Goal: Transaction & Acquisition: Purchase product/service

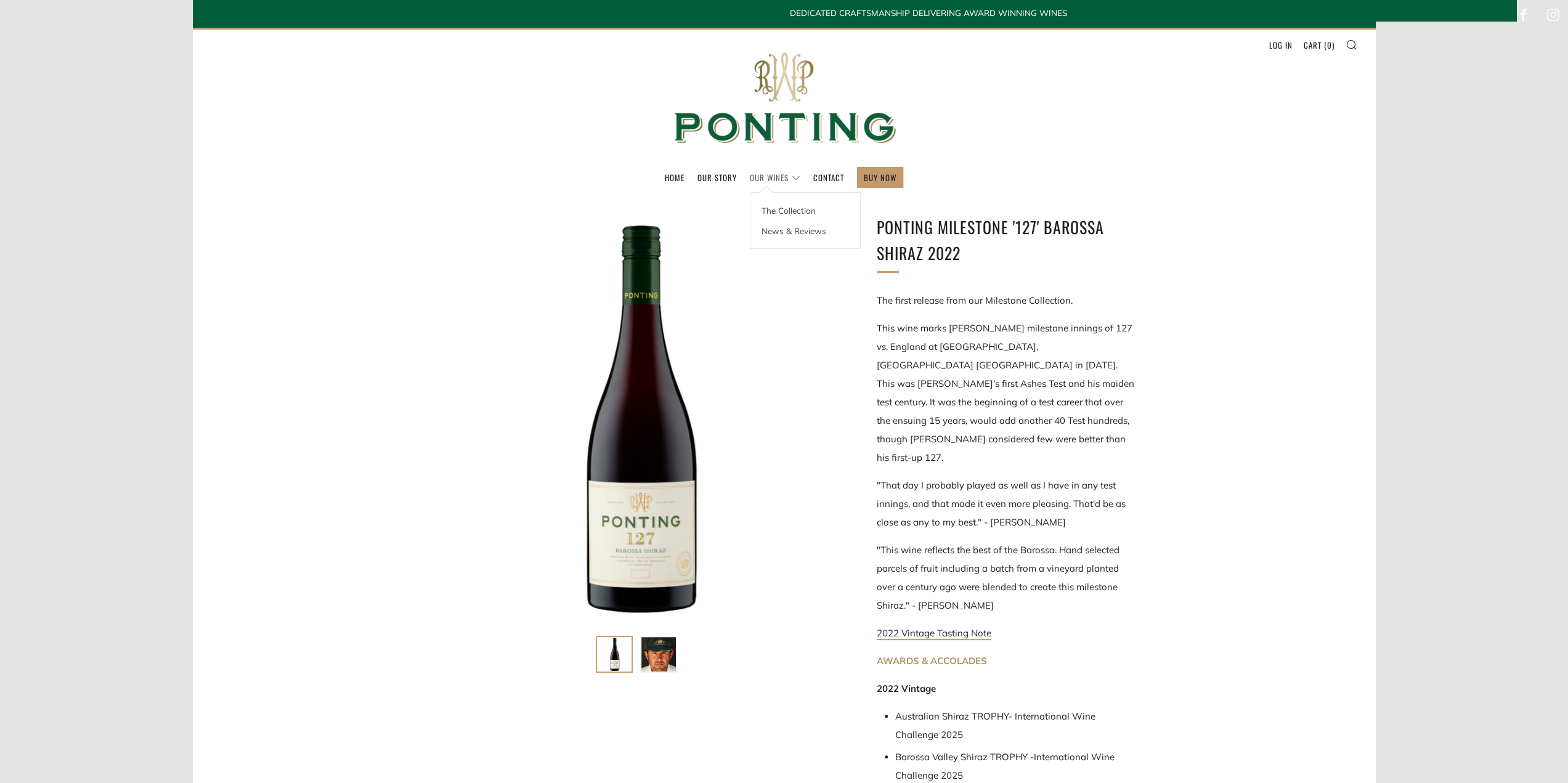
click at [764, 178] on link "Our Wines" at bounding box center [775, 178] width 51 height 20
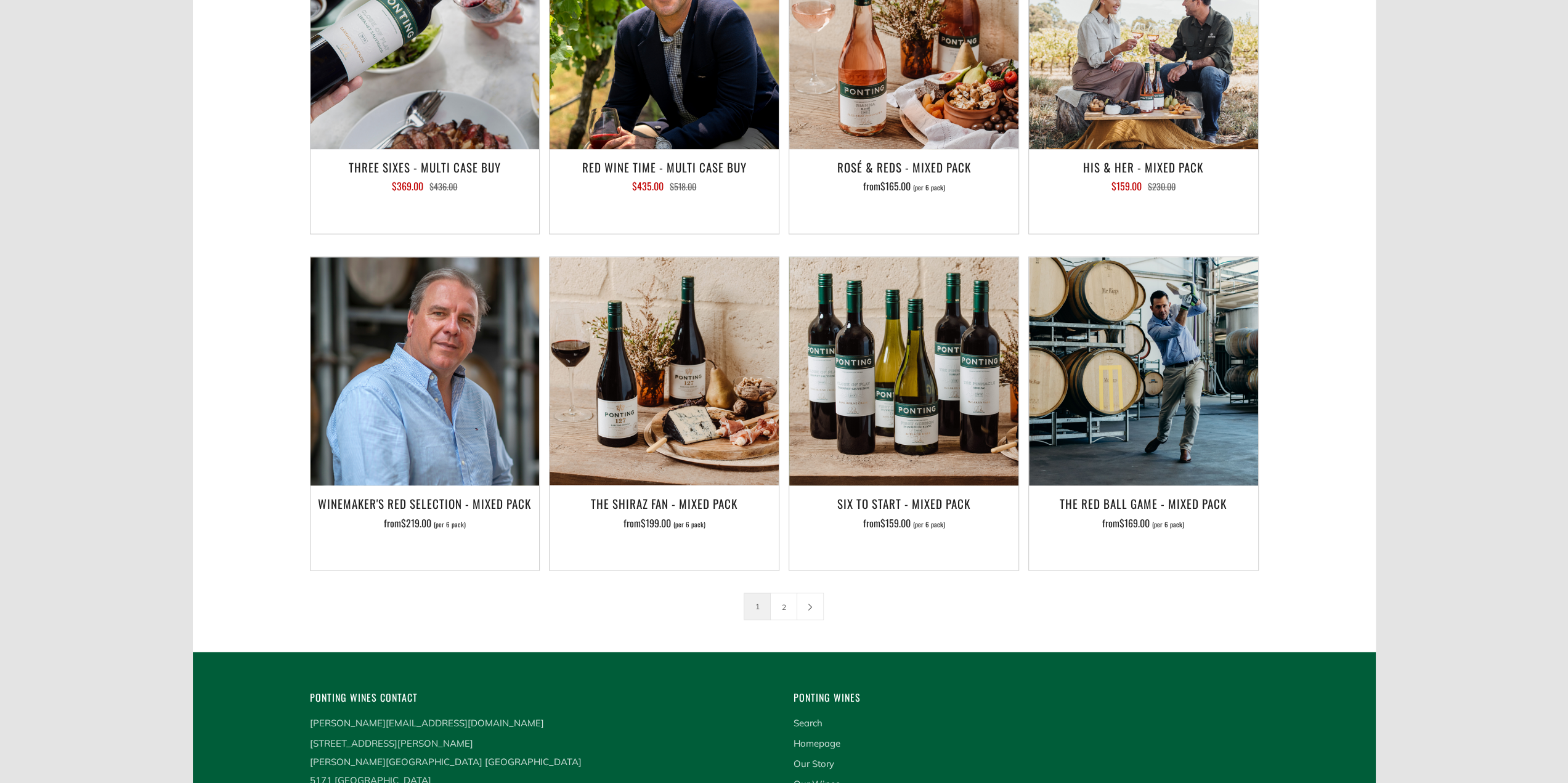
scroll to position [1787, 0]
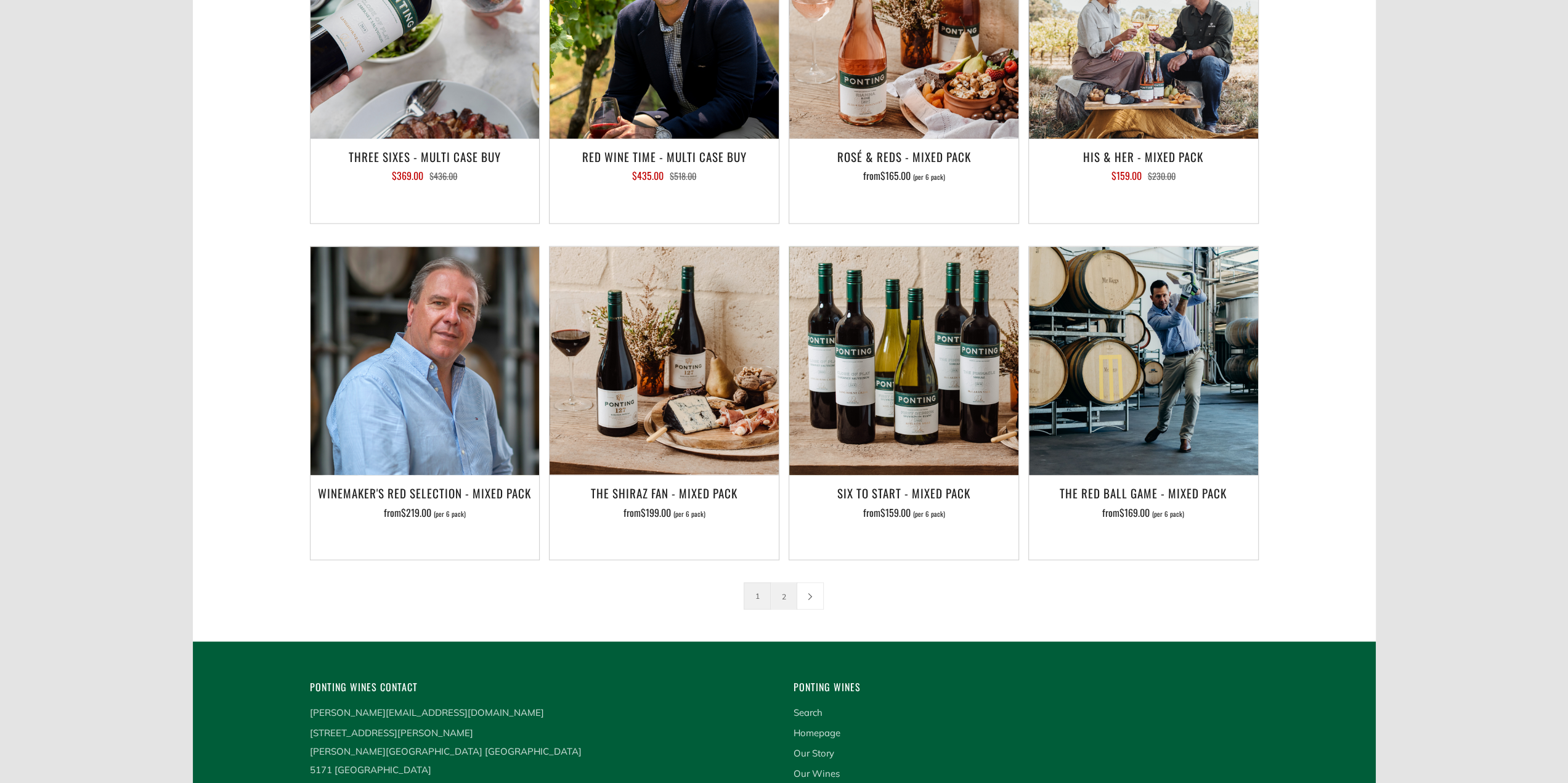
click at [781, 583] on link "2" at bounding box center [784, 596] width 26 height 26
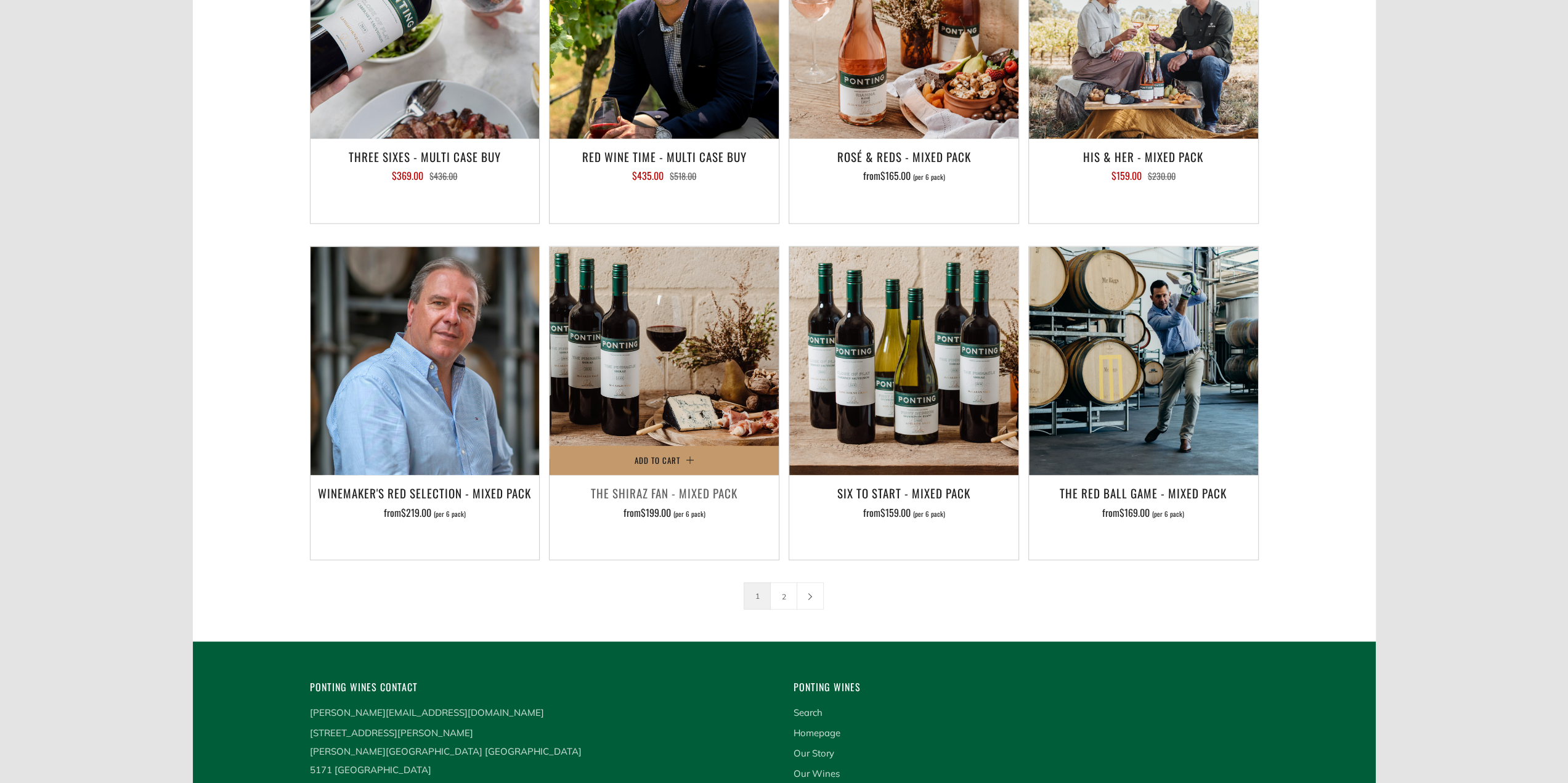
click at [637, 340] on img at bounding box center [664, 362] width 229 height 229
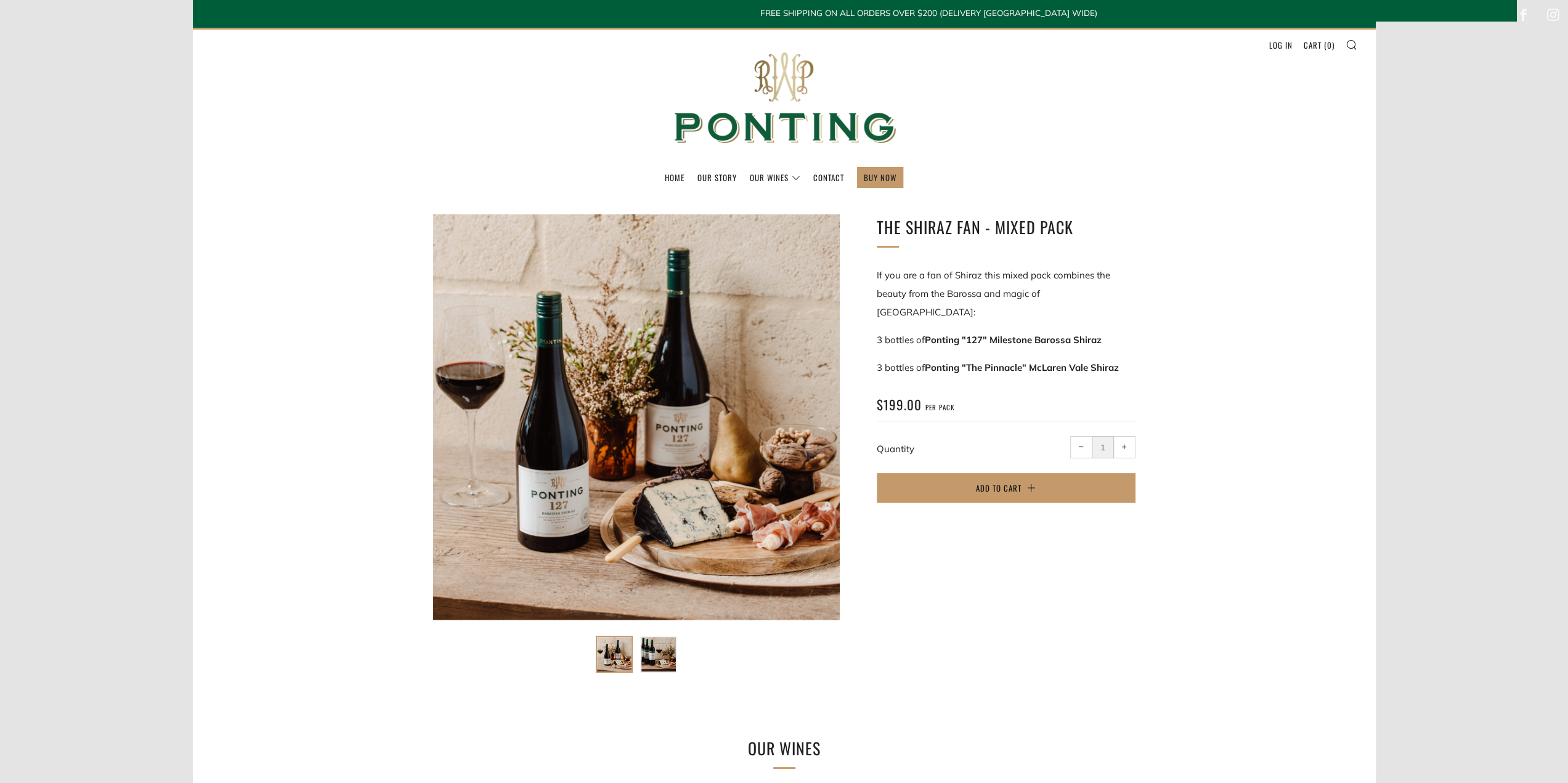
click at [1122, 444] on span "+" at bounding box center [1124, 447] width 5 height 5
type input "2"
click at [1013, 481] on span "Add to Cart" at bounding box center [999, 488] width 46 height 12
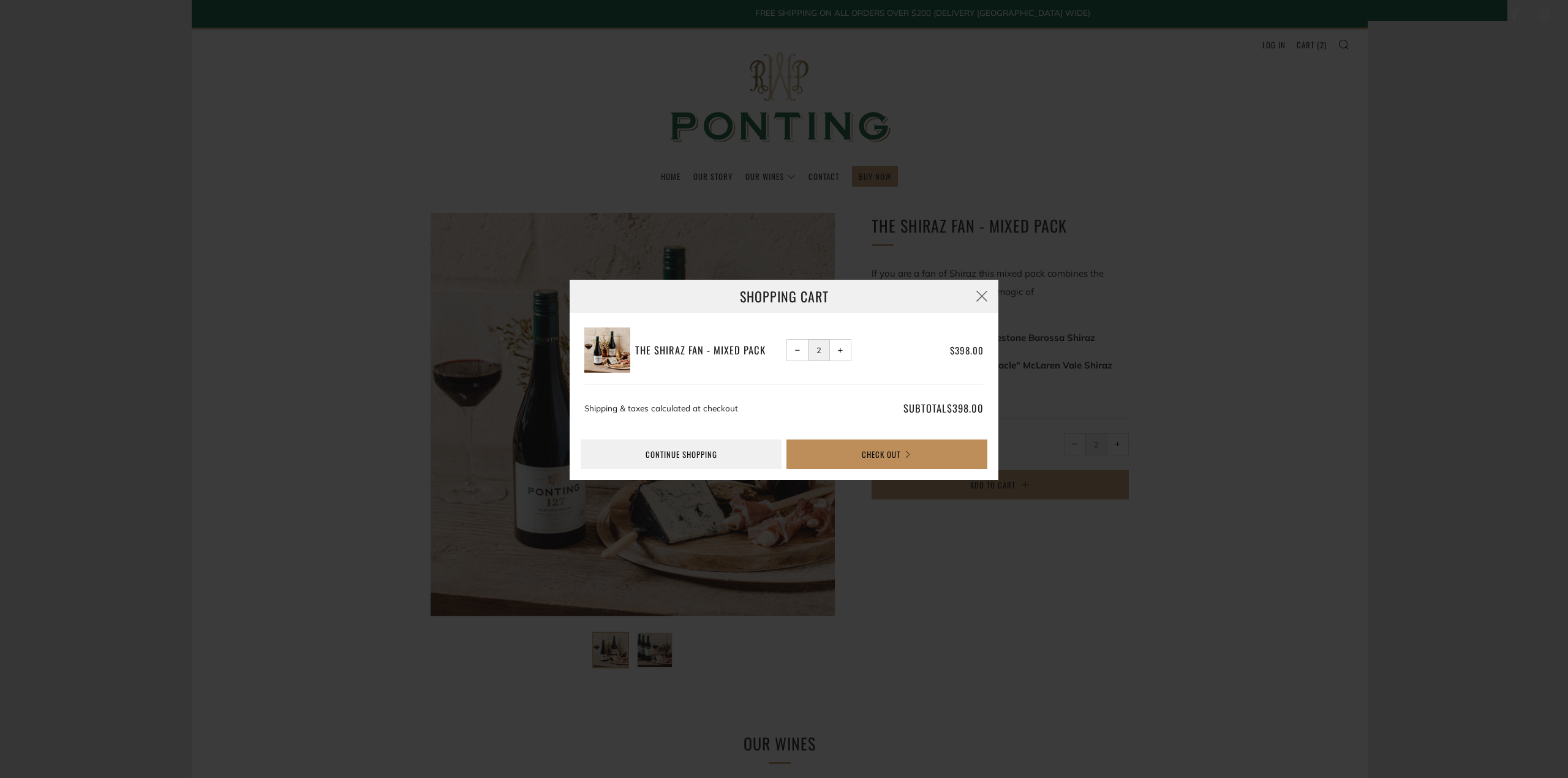
click at [898, 460] on button "Check Out" at bounding box center [887, 454] width 201 height 29
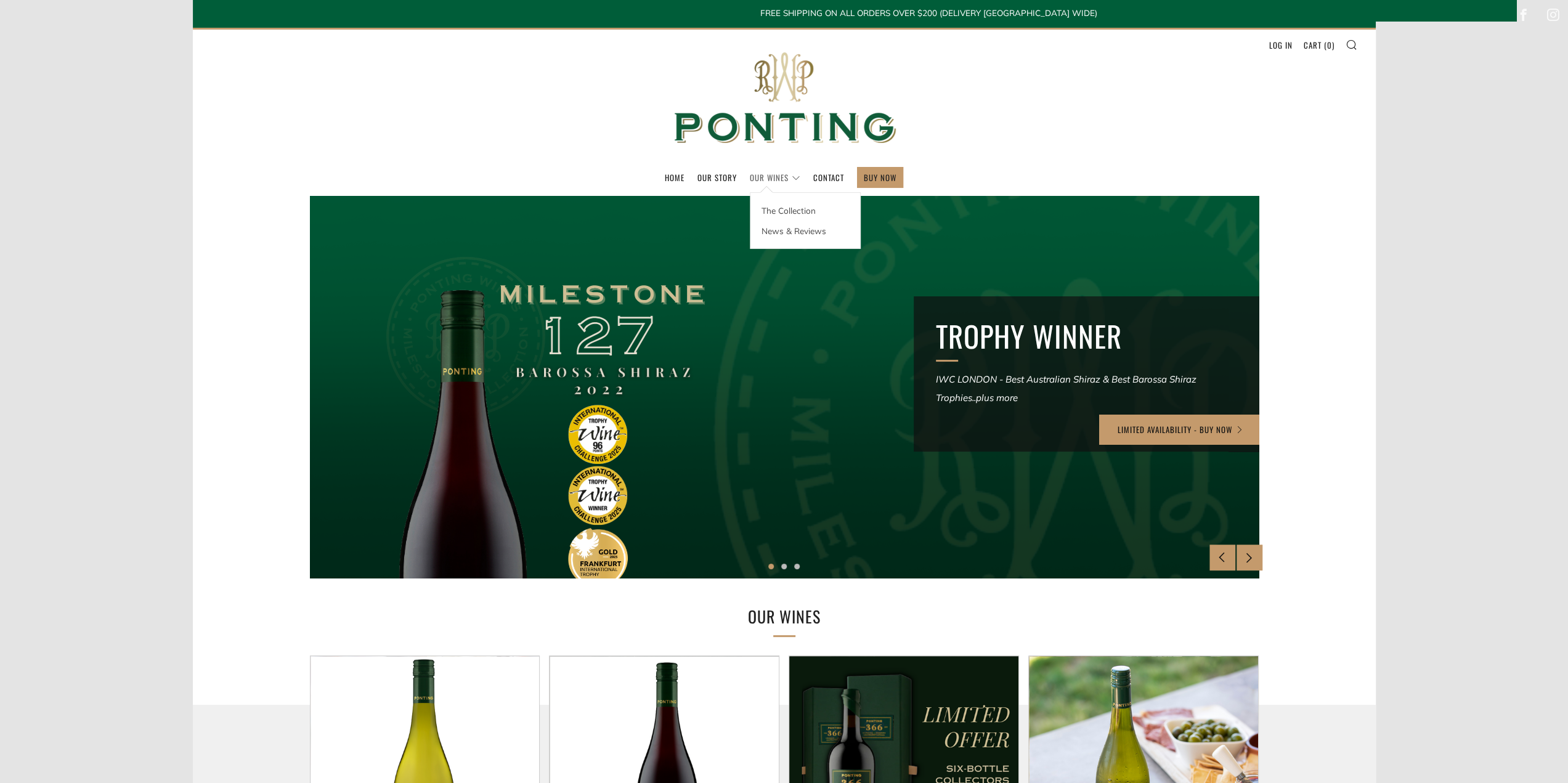
click at [772, 177] on link "Our Wines" at bounding box center [775, 178] width 51 height 20
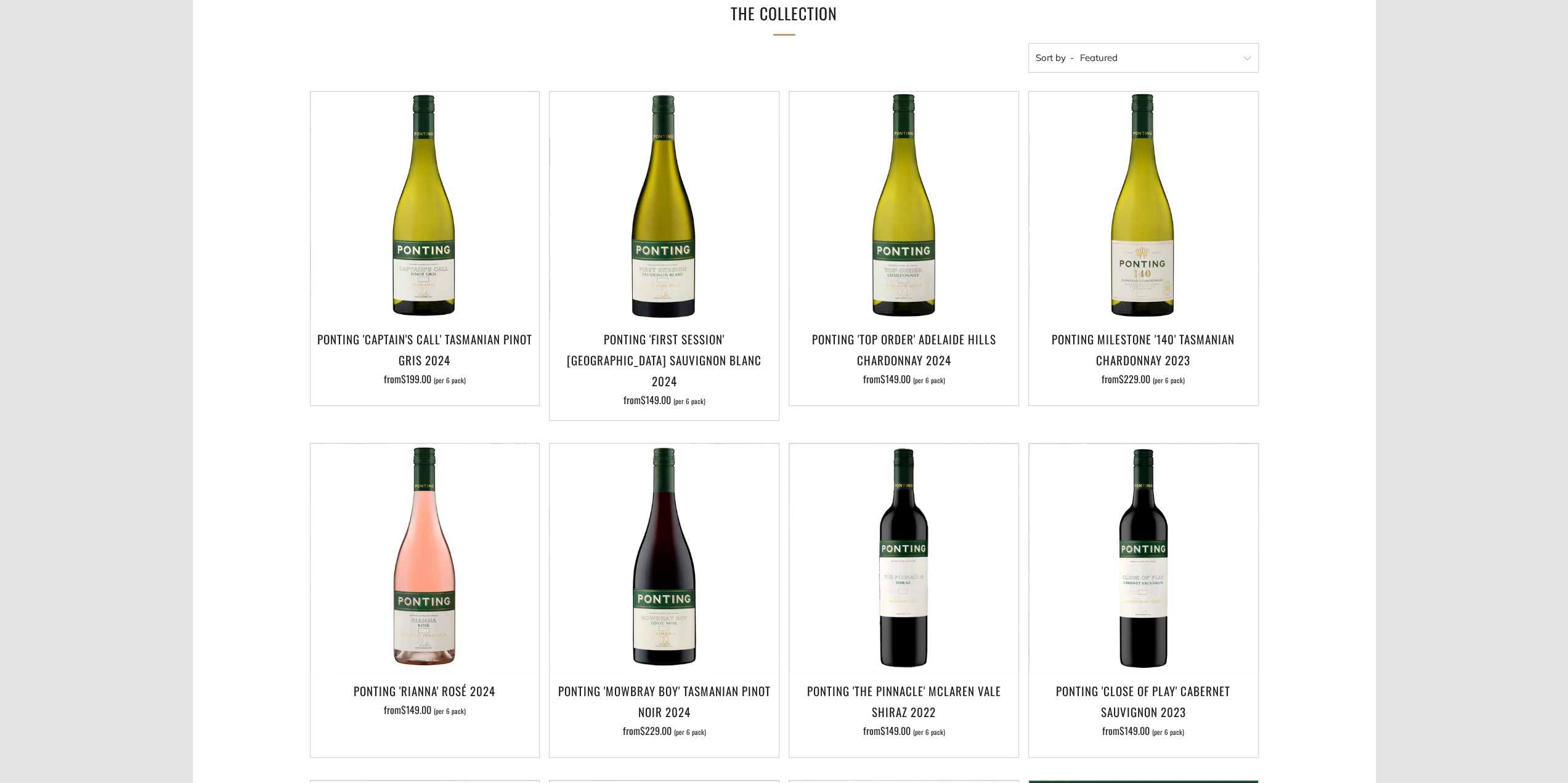
scroll to position [185, 0]
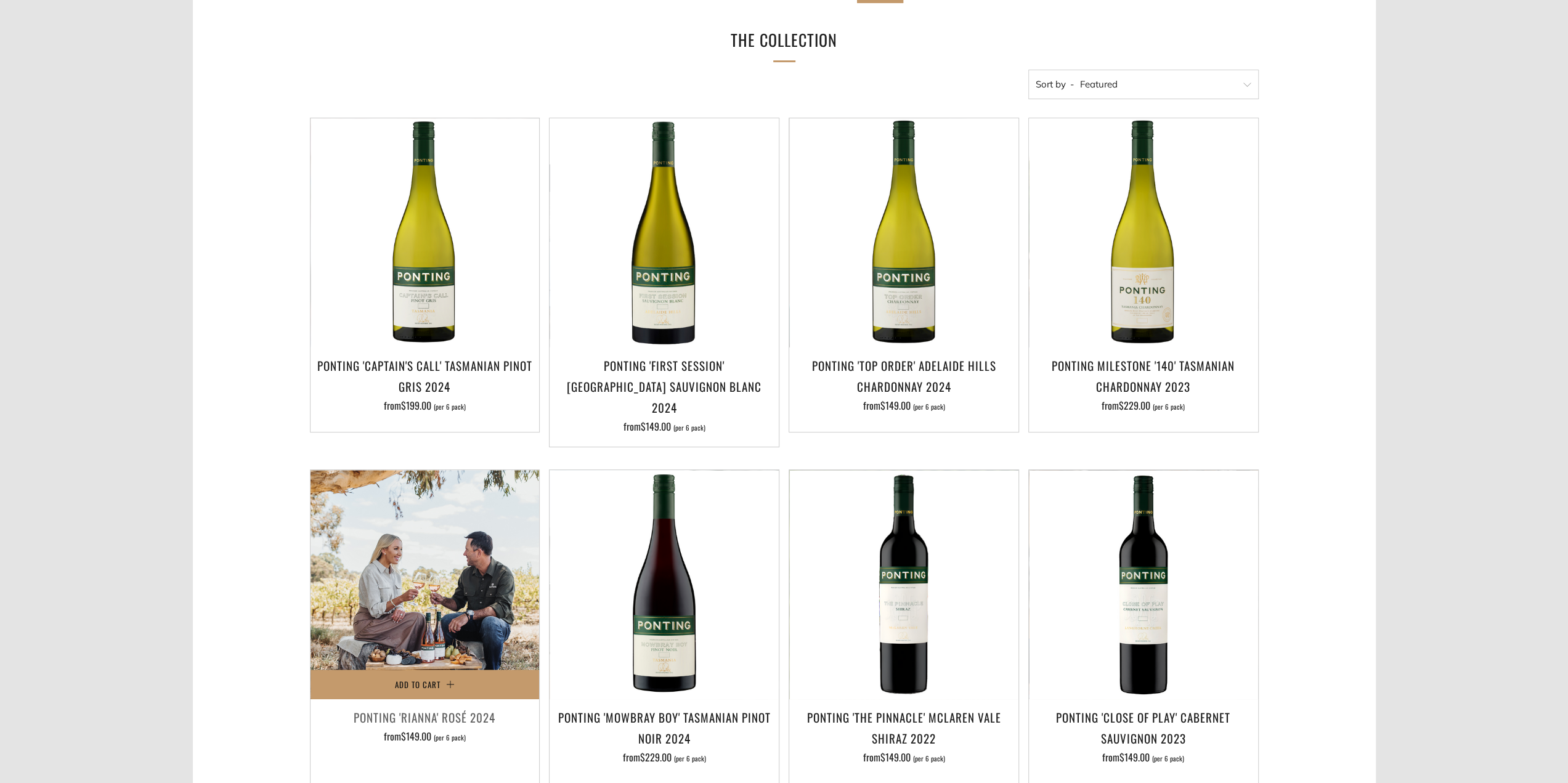
click at [409, 622] on img at bounding box center [425, 585] width 229 height 229
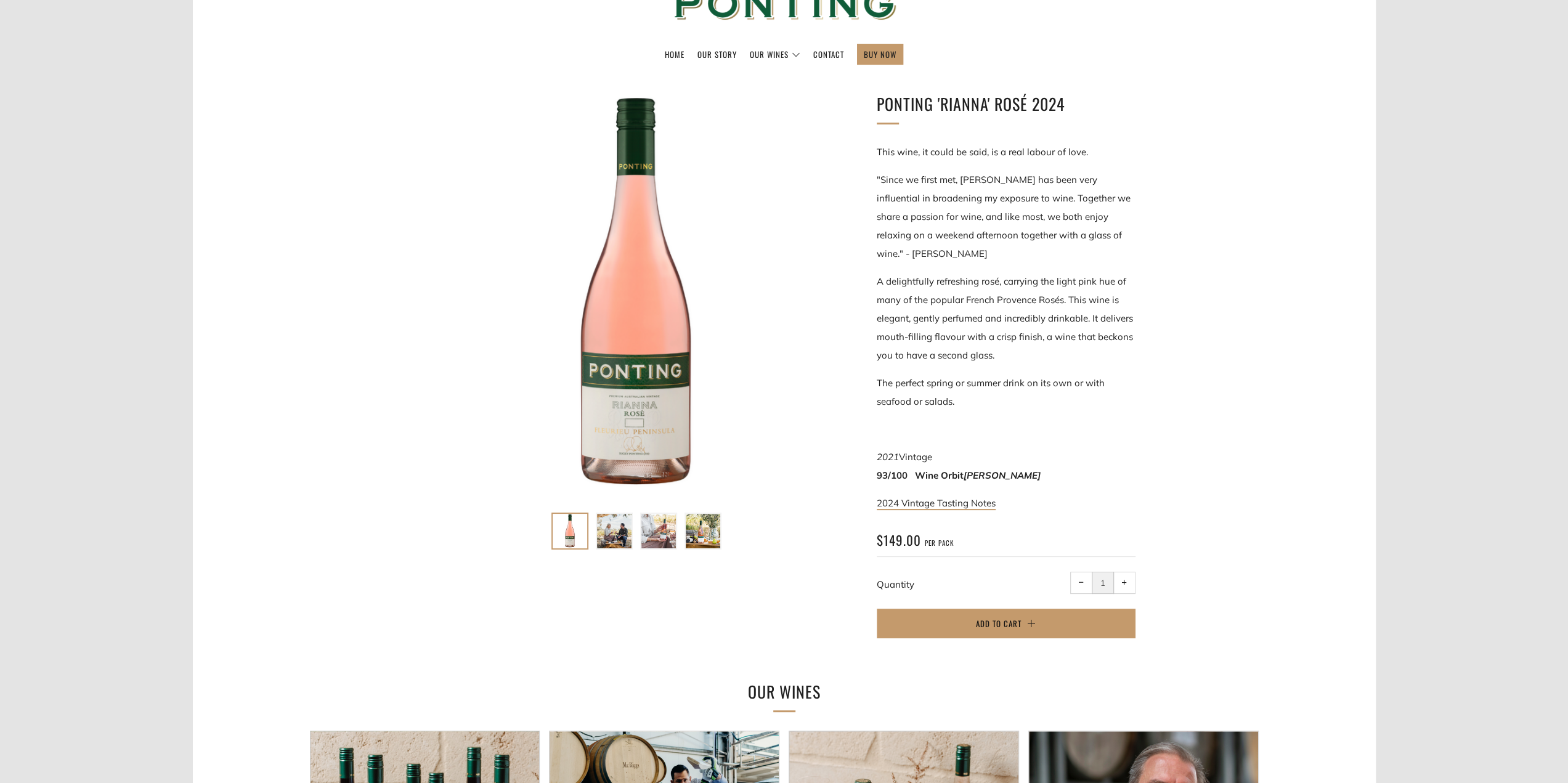
scroll to position [308, 0]
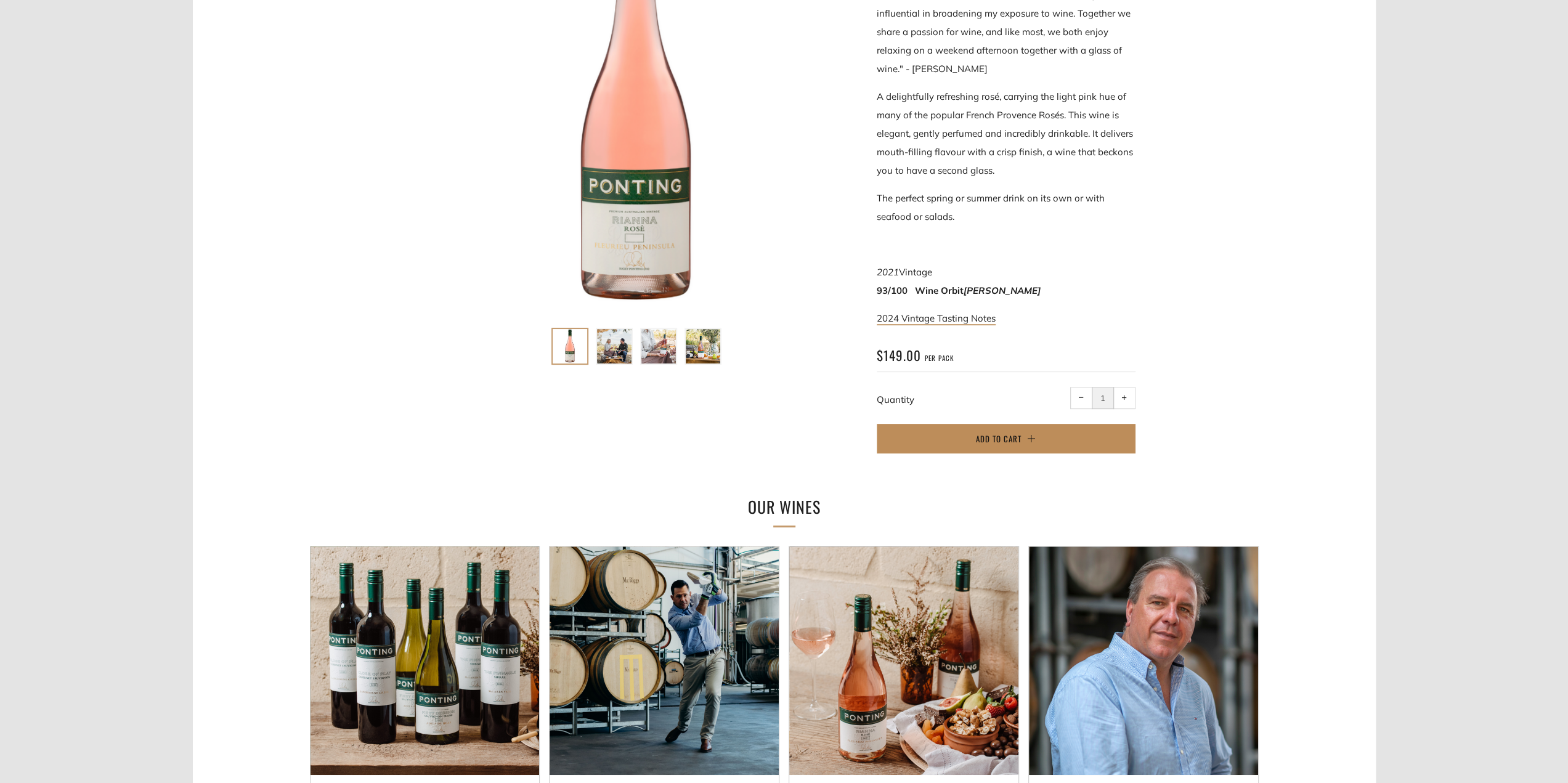
click at [984, 438] on span "Add to Cart" at bounding box center [999, 439] width 46 height 12
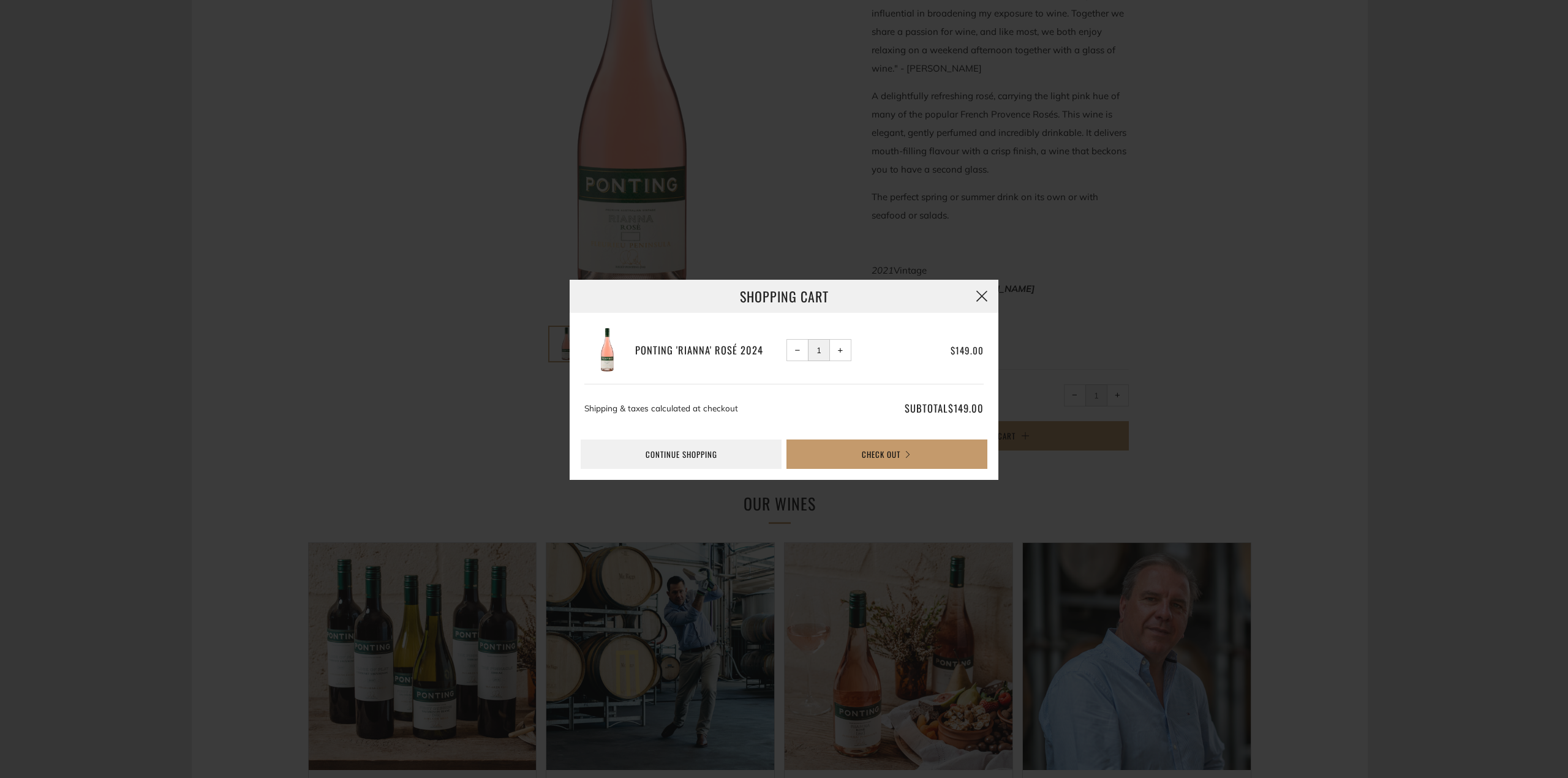
click at [982, 294] on button "button" at bounding box center [982, 297] width 33 height 33
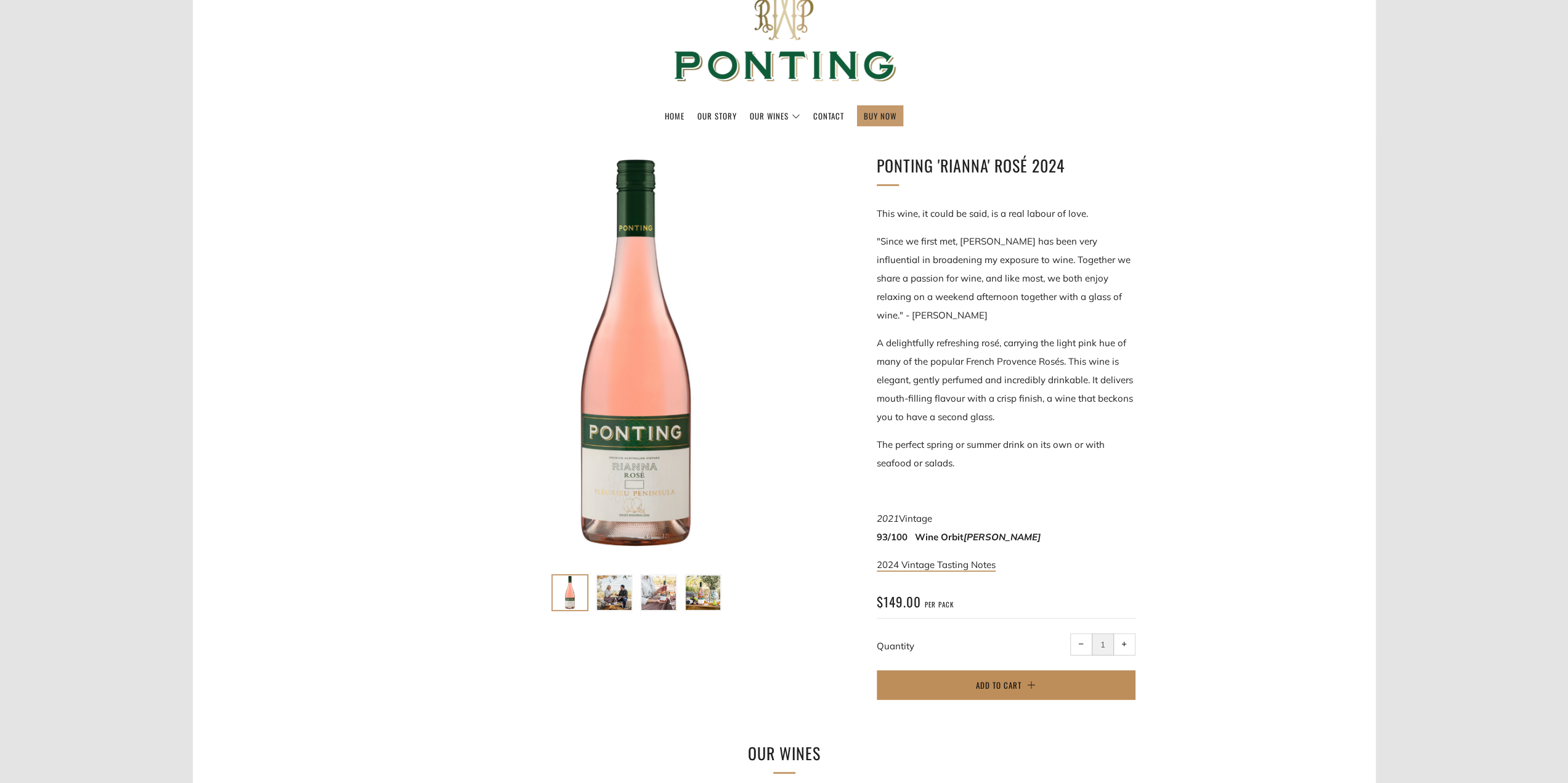
scroll to position [0, 0]
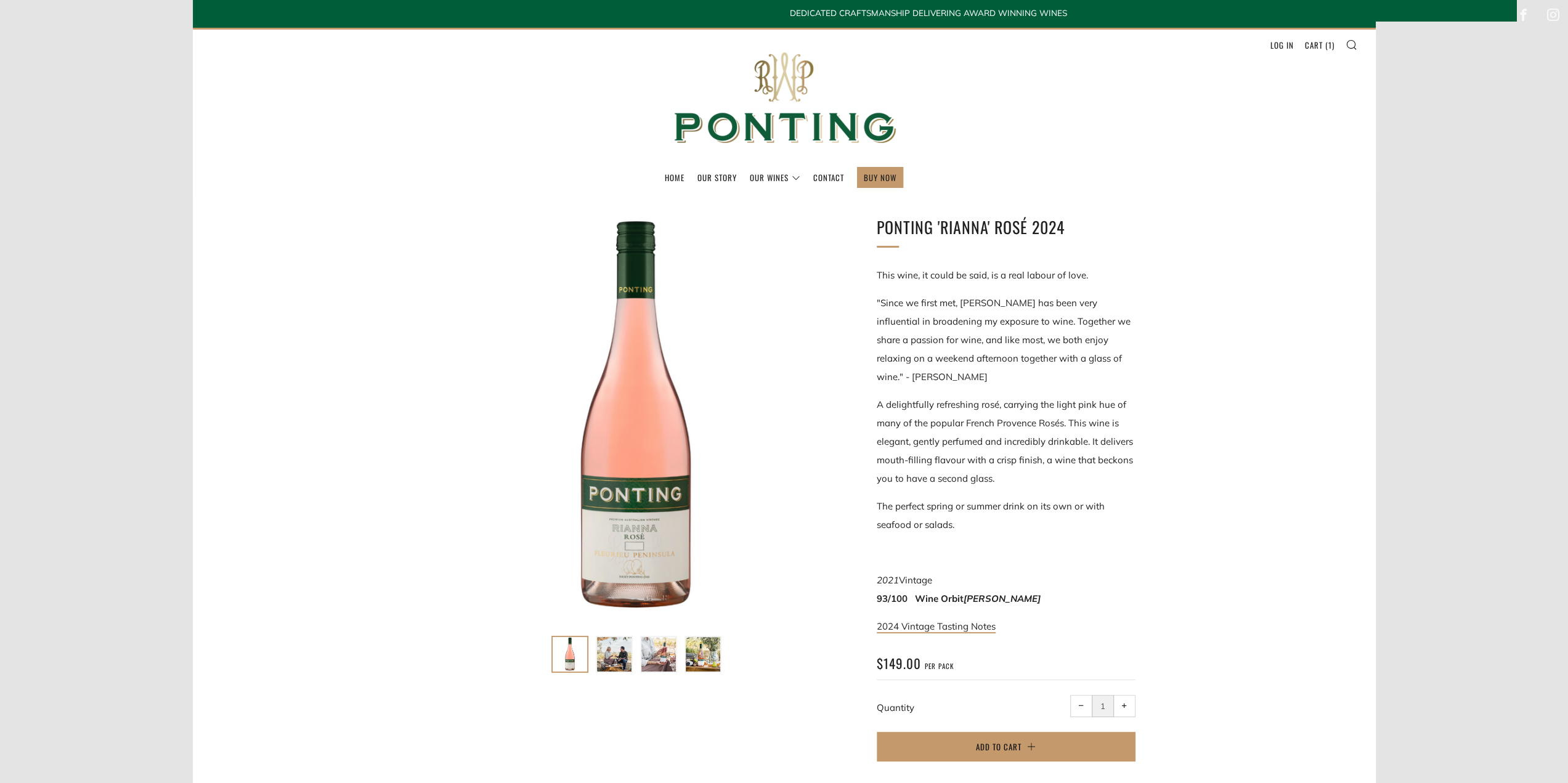
click at [609, 659] on img at bounding box center [614, 654] width 34 height 34
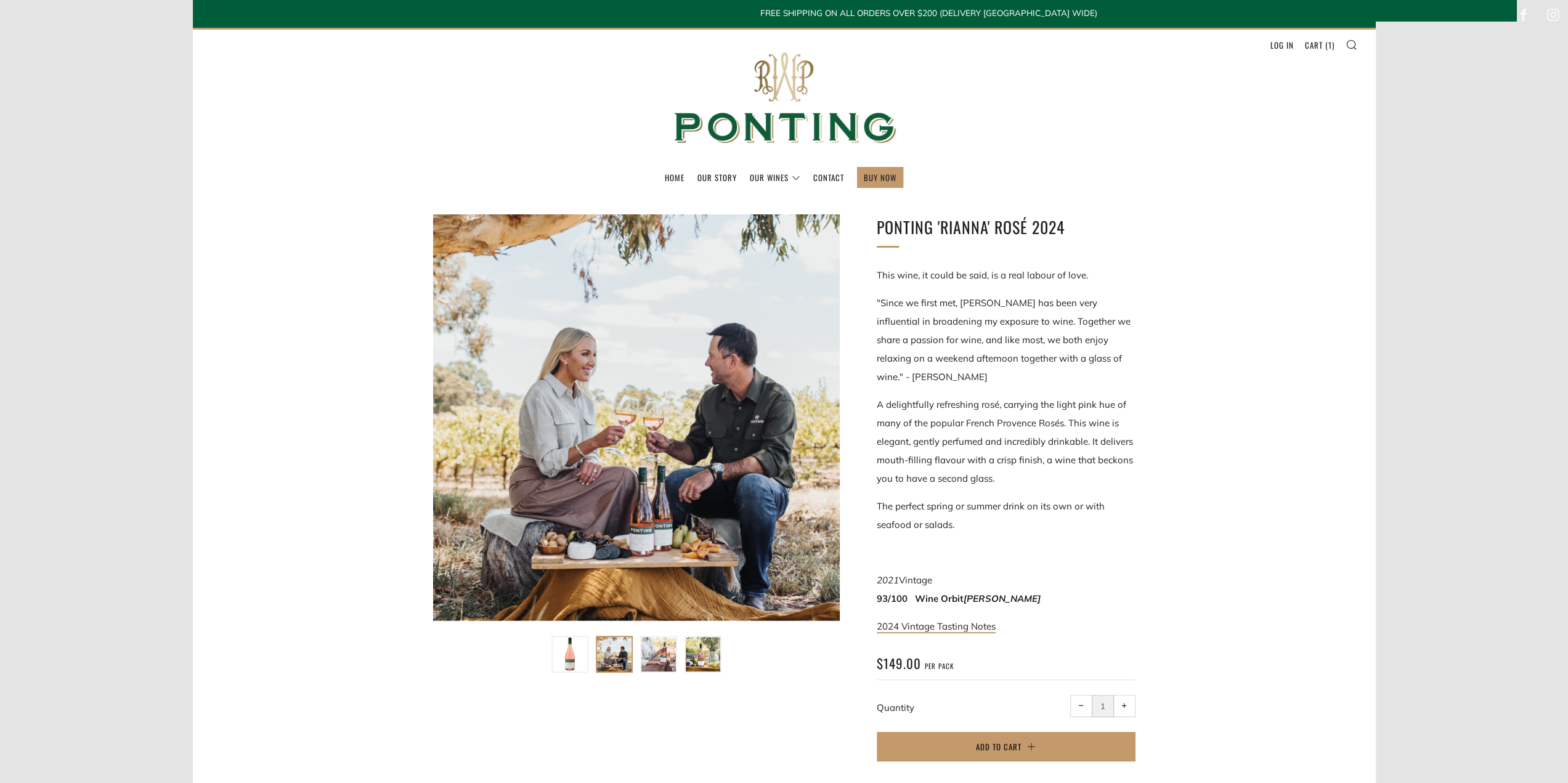
click at [658, 661] on img at bounding box center [658, 654] width 34 height 34
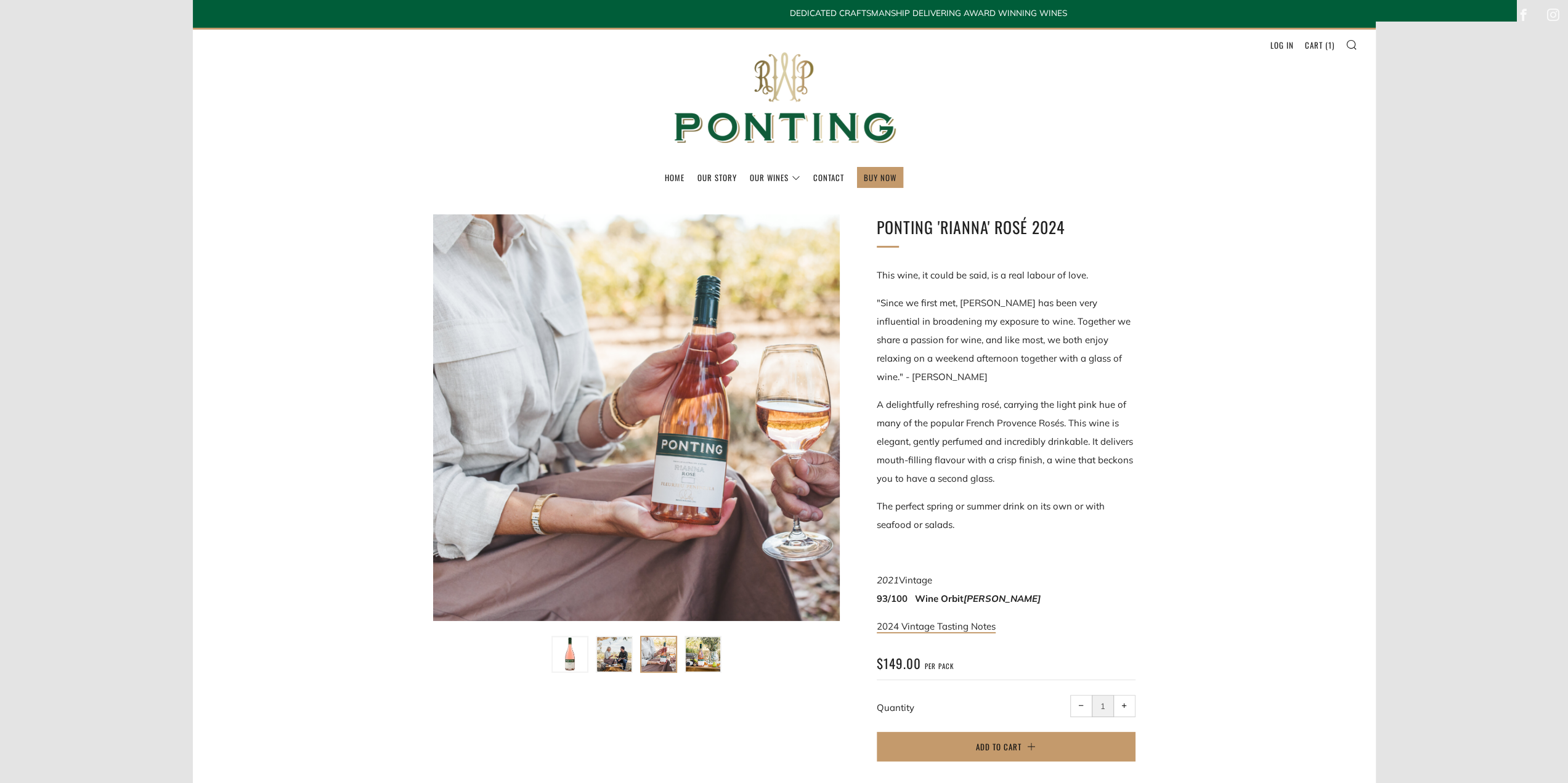
click at [705, 661] on img at bounding box center [702, 654] width 34 height 34
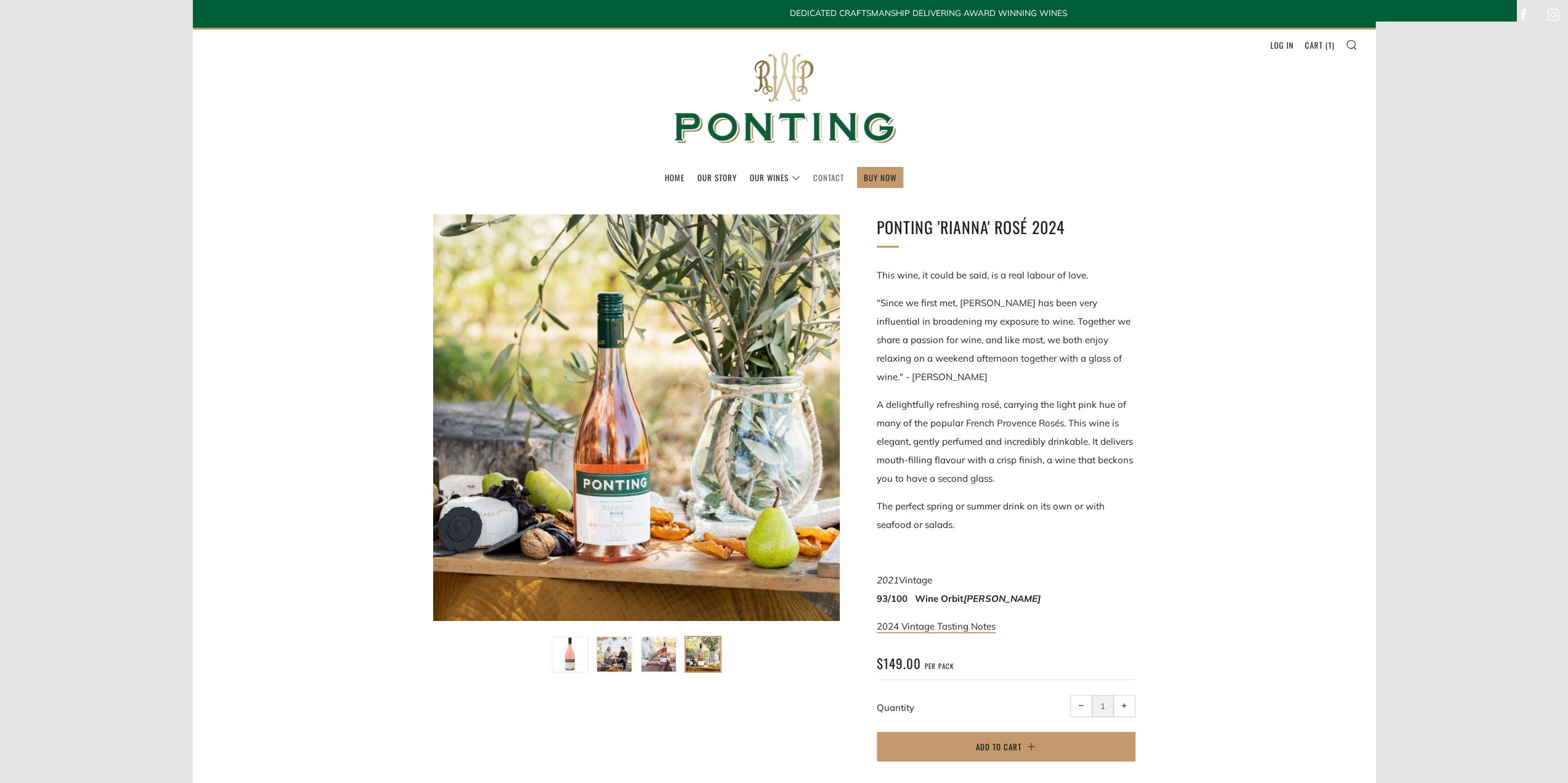
click at [830, 178] on link "Contact" at bounding box center [828, 178] width 31 height 20
